Goal: Check status: Check status

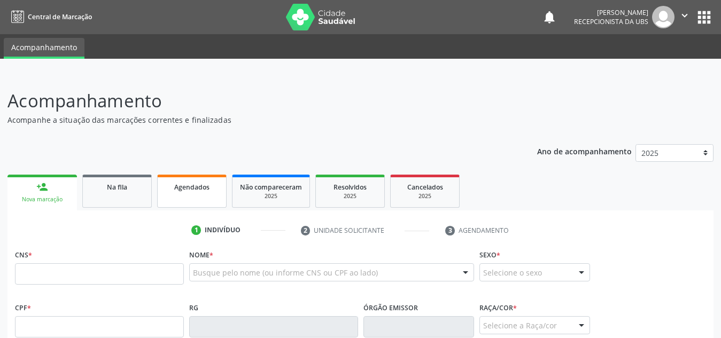
click at [191, 196] on link "Agendados" at bounding box center [191, 191] width 69 height 33
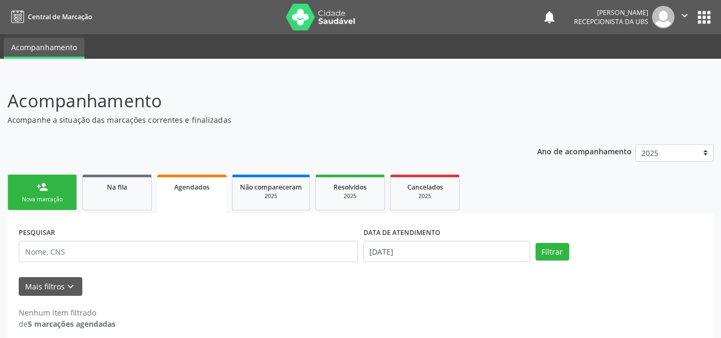
scroll to position [10, 0]
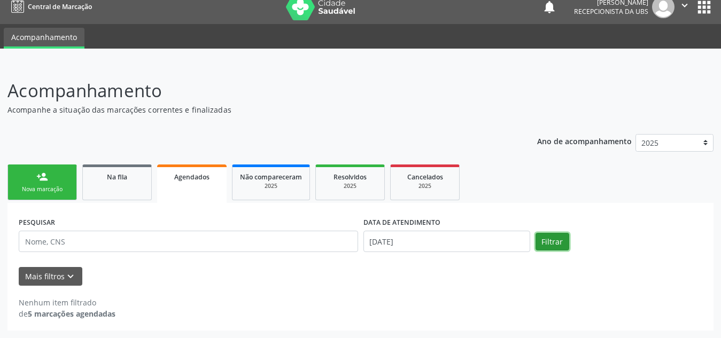
click at [553, 247] on button "Filtrar" at bounding box center [552, 242] width 34 height 18
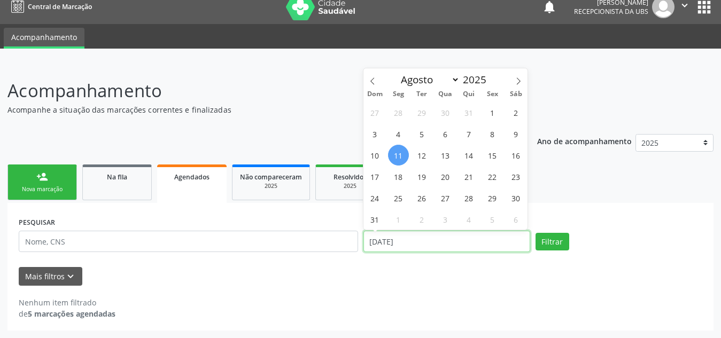
click at [487, 248] on input "[DATE]" at bounding box center [446, 241] width 167 height 21
click at [488, 112] on span "1" at bounding box center [492, 112] width 21 height 21
type input "[DATE]"
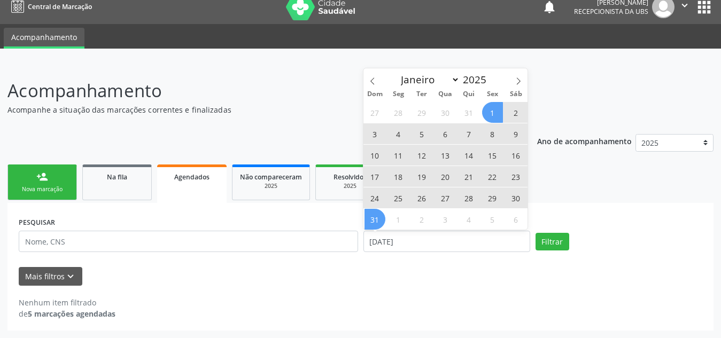
click at [377, 219] on span "31" at bounding box center [374, 219] width 21 height 21
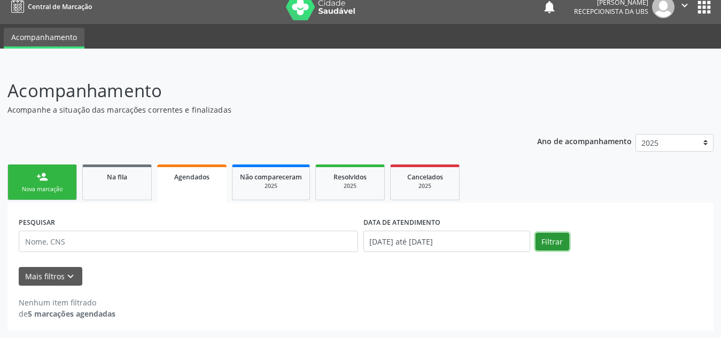
click at [555, 245] on button "Filtrar" at bounding box center [552, 242] width 34 height 18
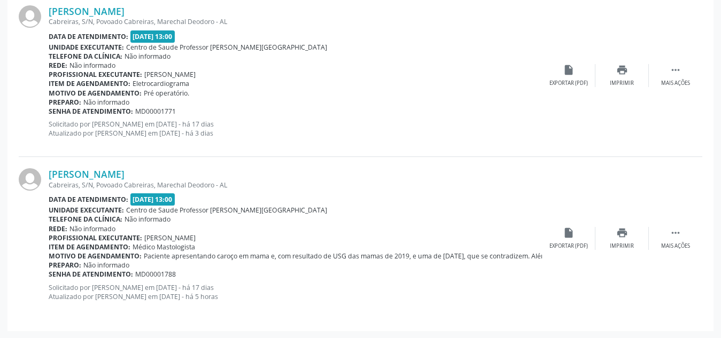
scroll to position [0, 0]
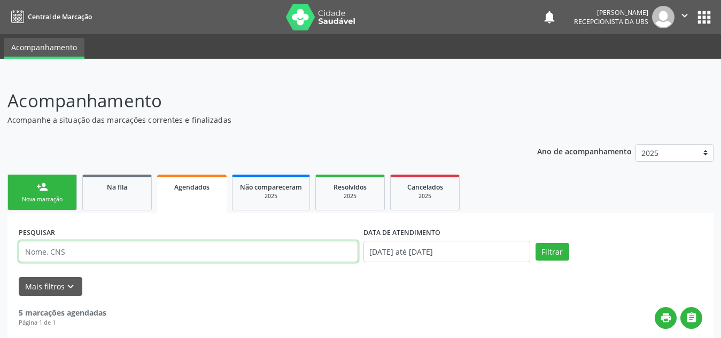
click at [93, 248] on input "text" at bounding box center [188, 251] width 339 height 21
type input "[PERSON_NAME]"
click at [535, 243] on button "Filtrar" at bounding box center [552, 252] width 34 height 18
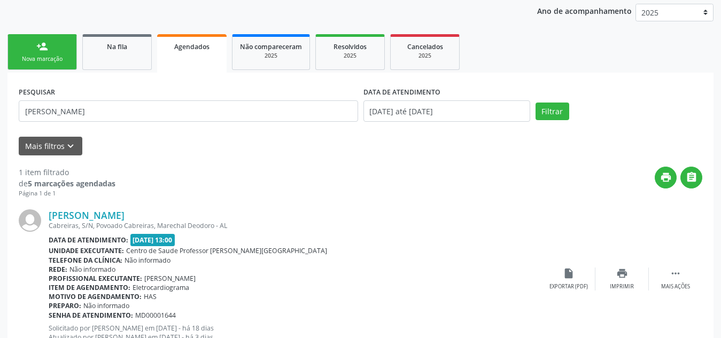
scroll to position [182, 0]
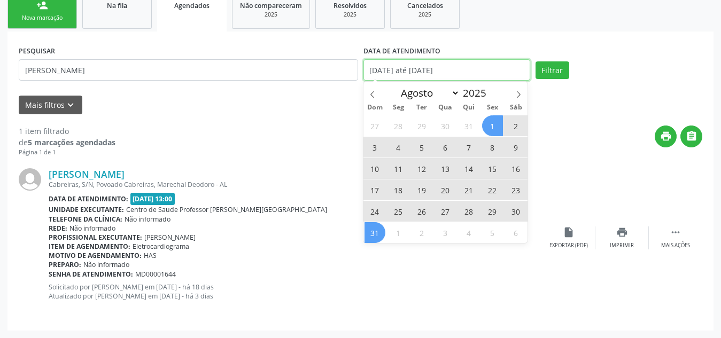
click at [450, 69] on input "[DATE] até [DATE]" at bounding box center [446, 69] width 167 height 21
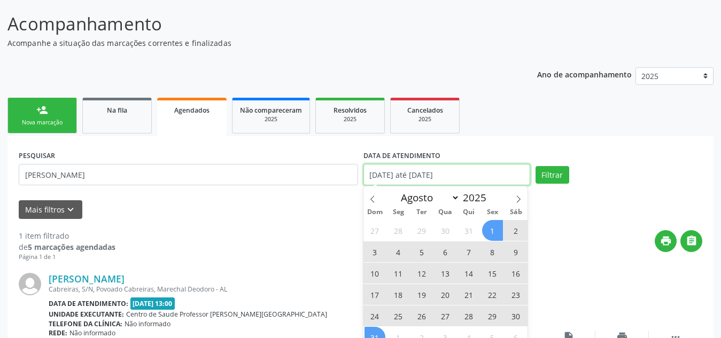
scroll to position [76, 0]
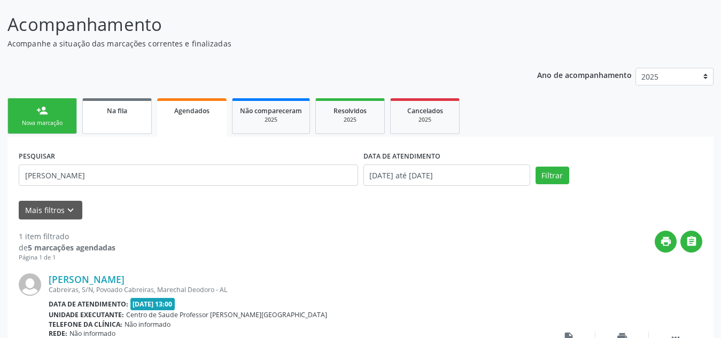
click at [112, 114] on span "Na fila" at bounding box center [117, 110] width 20 height 9
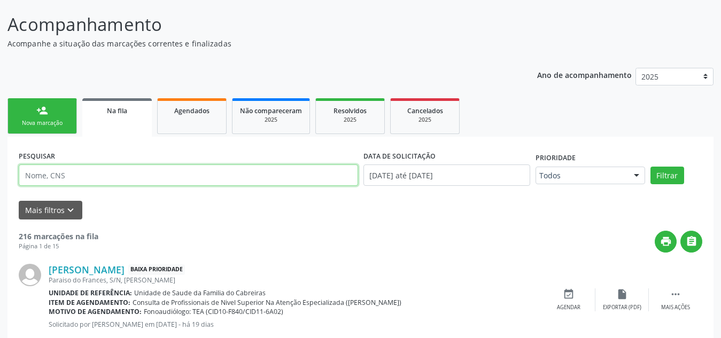
click at [71, 175] on input "text" at bounding box center [188, 175] width 339 height 21
type input "[PERSON_NAME]"
click at [650, 167] on button "Filtrar" at bounding box center [667, 176] width 34 height 18
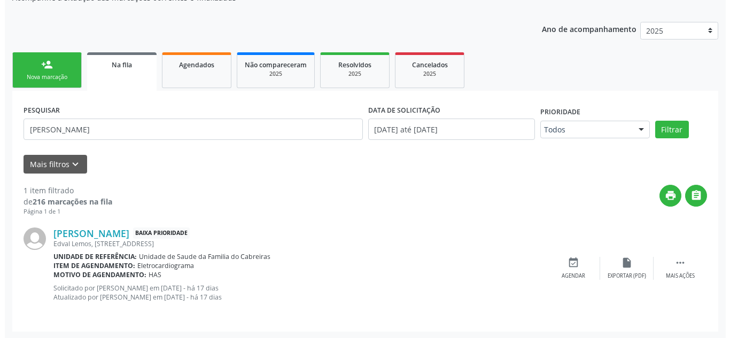
scroll to position [123, 0]
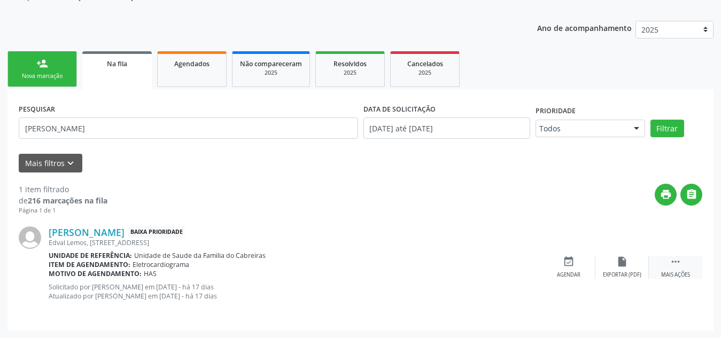
click at [687, 275] on div "Mais ações" at bounding box center [675, 274] width 29 height 7
click at [534, 213] on div "print " at bounding box center [404, 200] width 595 height 32
click at [564, 264] on icon "cancel" at bounding box center [569, 262] width 12 height 12
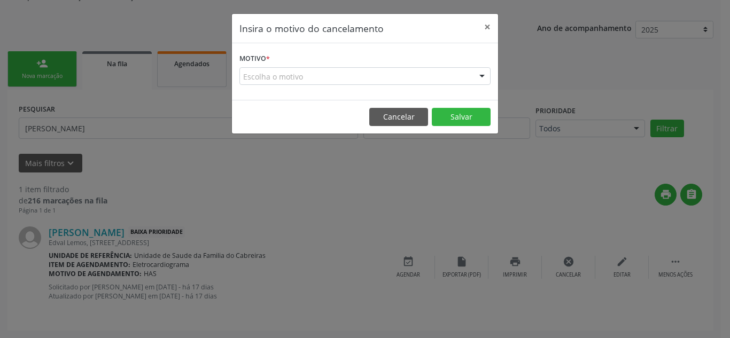
click at [448, 79] on div "Escolha o motivo" at bounding box center [364, 76] width 251 height 18
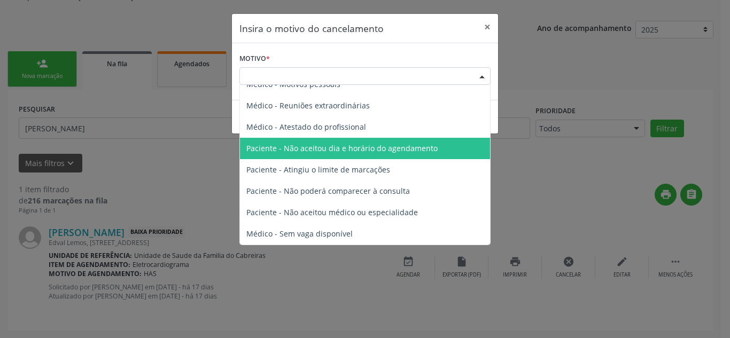
scroll to position [0, 0]
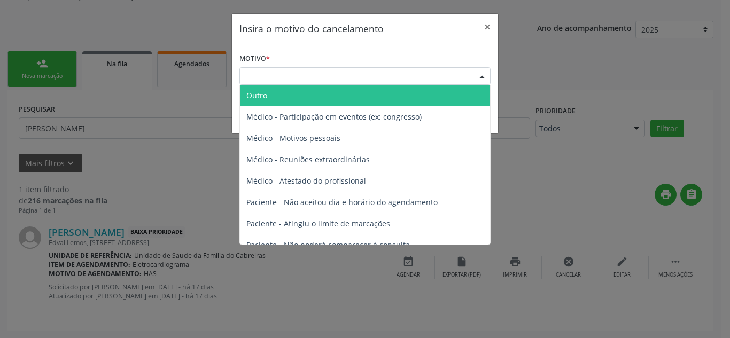
click at [375, 103] on span "Outro" at bounding box center [365, 95] width 250 height 21
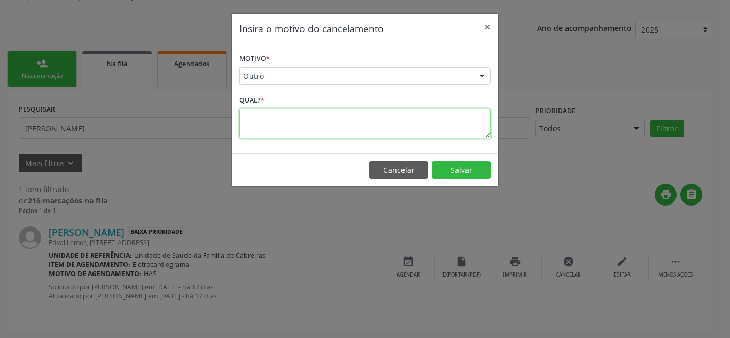
click at [373, 135] on textarea at bounding box center [364, 123] width 251 height 29
type textarea "Irá realizar"
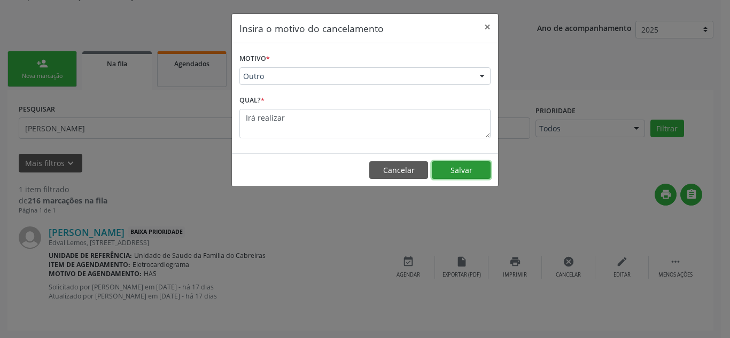
click at [469, 176] on button "Salvar" at bounding box center [461, 170] width 59 height 18
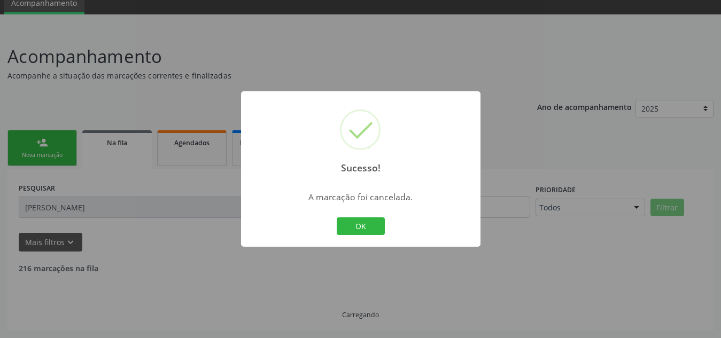
scroll to position [10, 0]
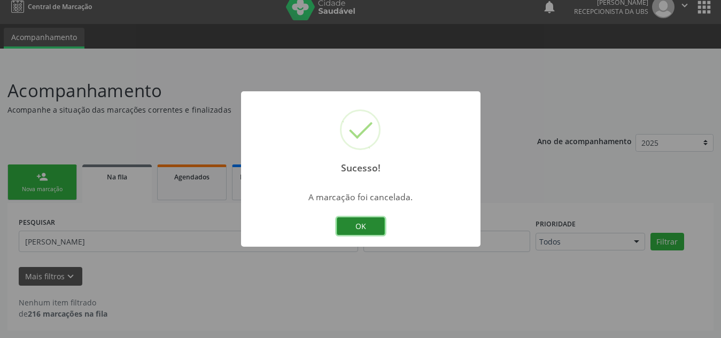
click at [356, 227] on button "OK" at bounding box center [361, 226] width 48 height 18
